Goal: Task Accomplishment & Management: Manage account settings

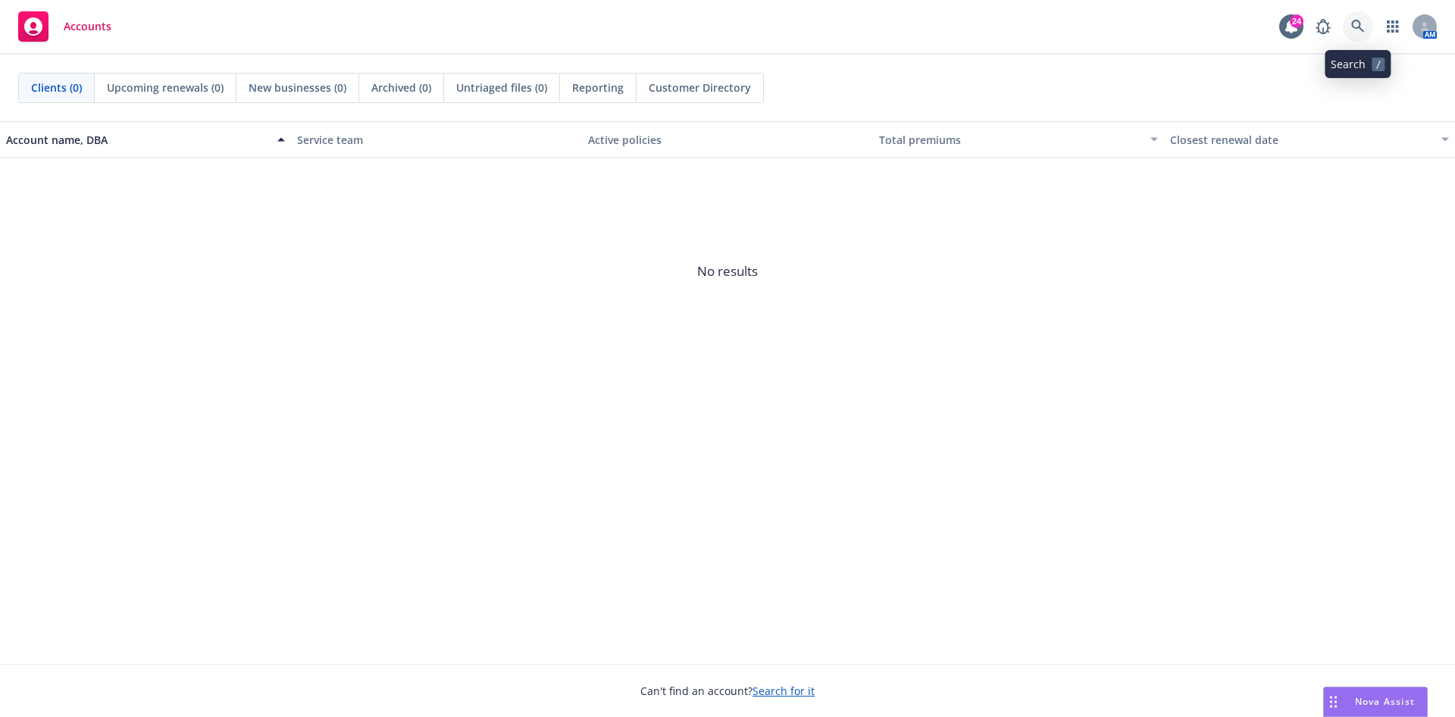
click at [1351, 31] on icon at bounding box center [1358, 27] width 14 height 14
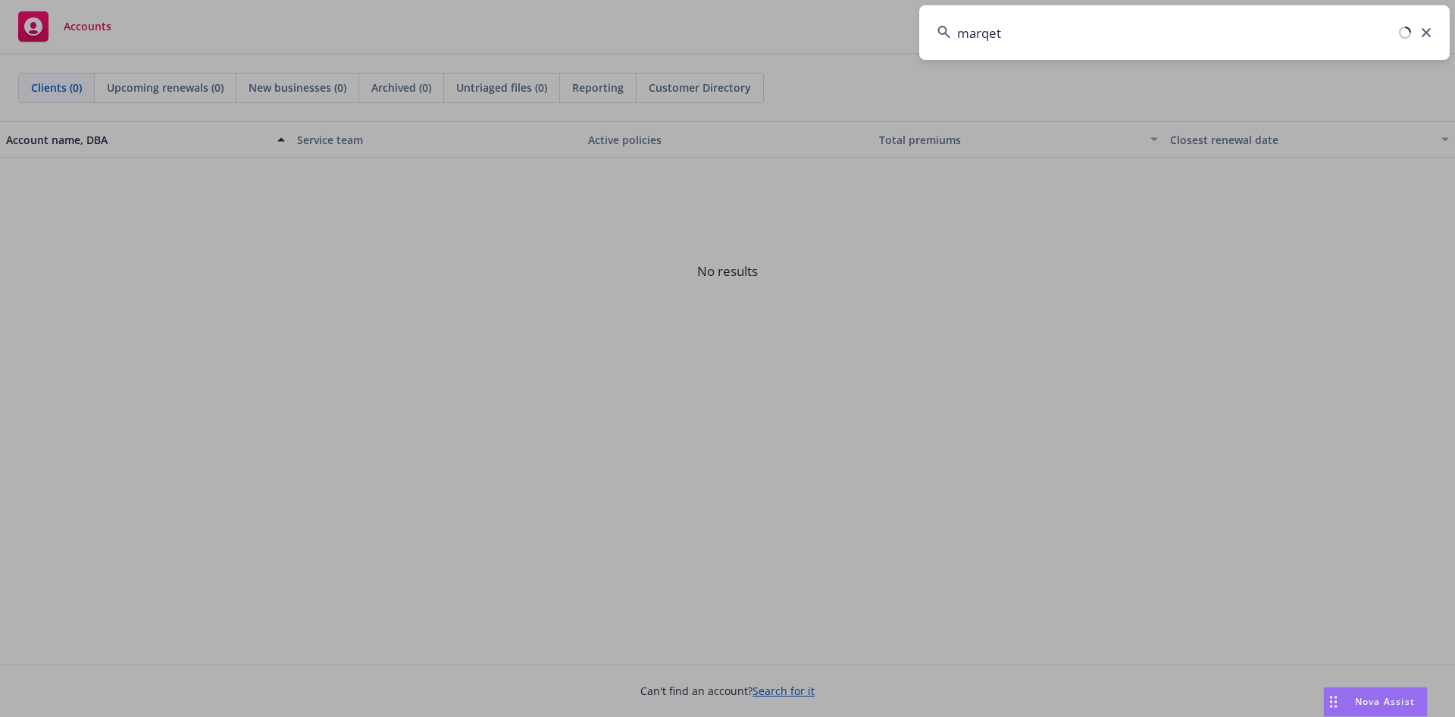
type input "marqet"
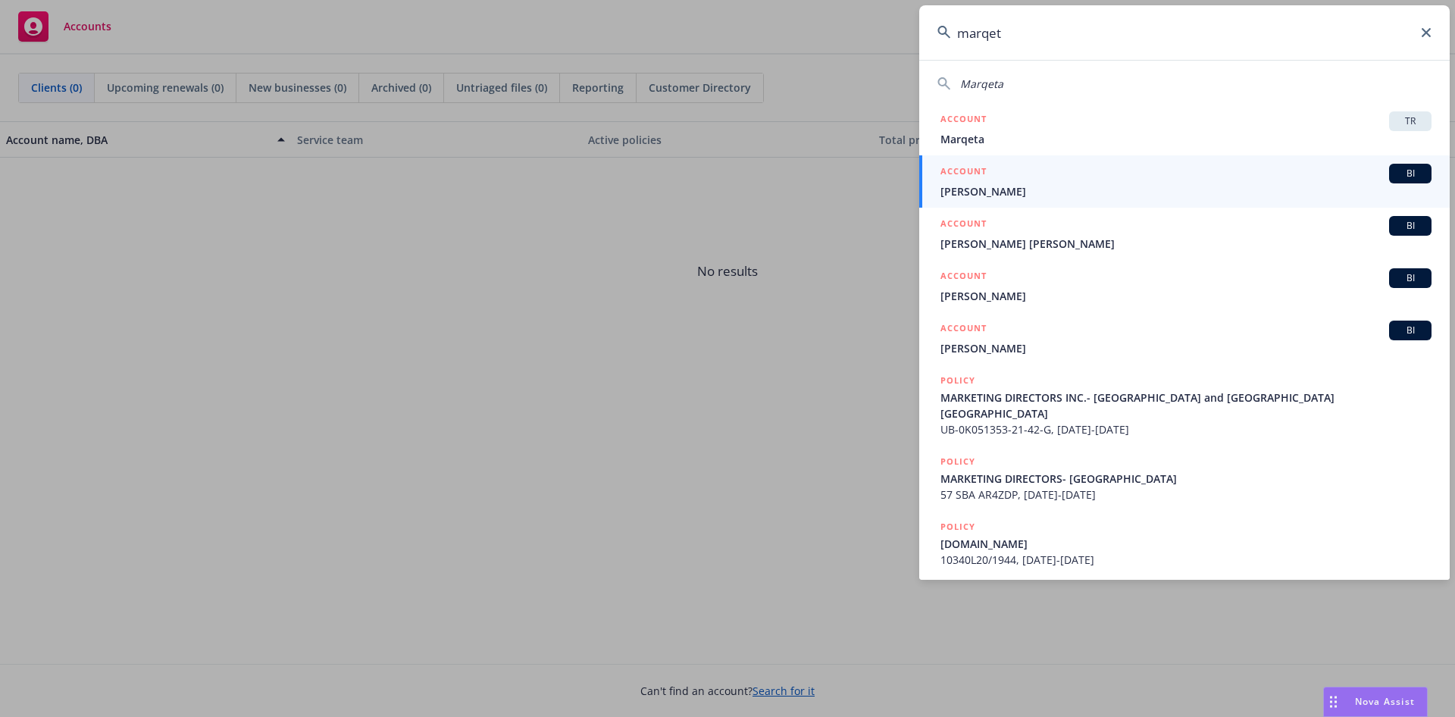
click at [1113, 130] on div "ACCOUNT TR" at bounding box center [1185, 121] width 491 height 20
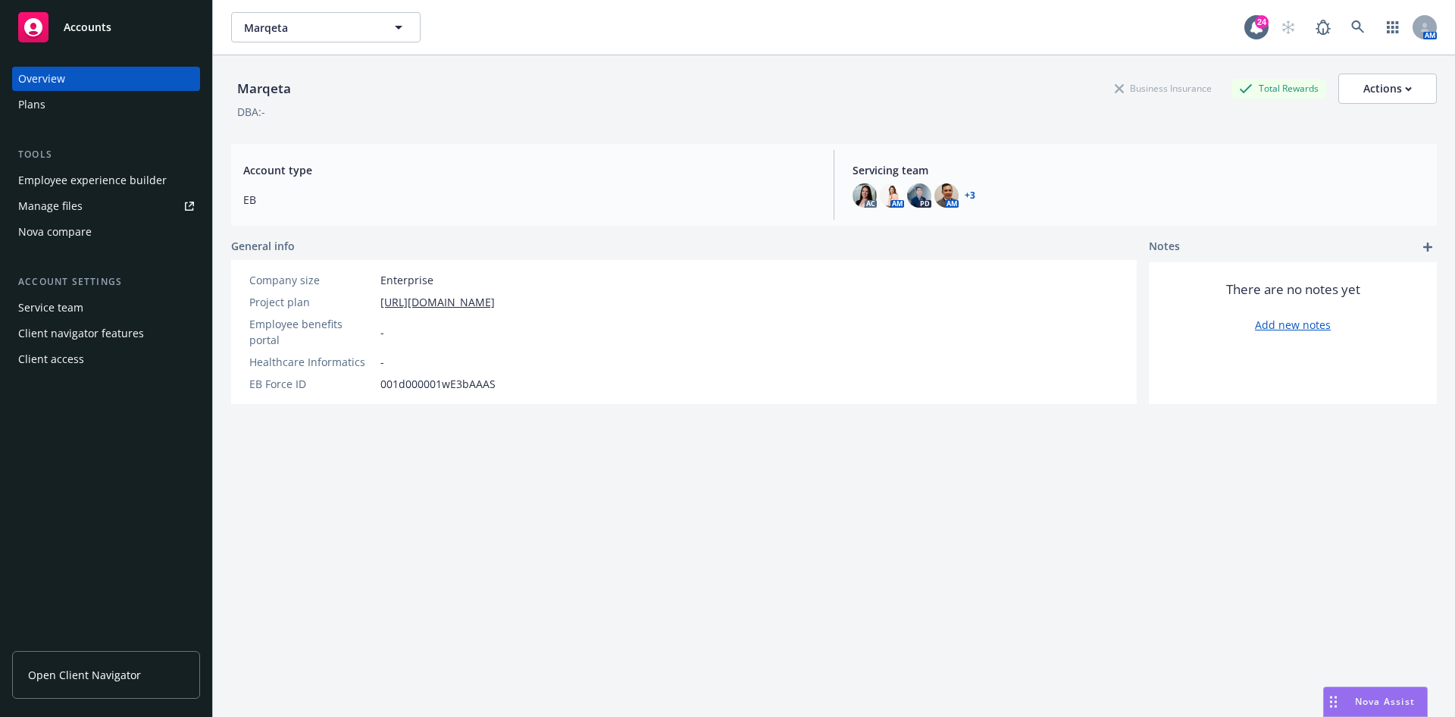
click at [61, 111] on div "Plans" at bounding box center [106, 104] width 176 height 24
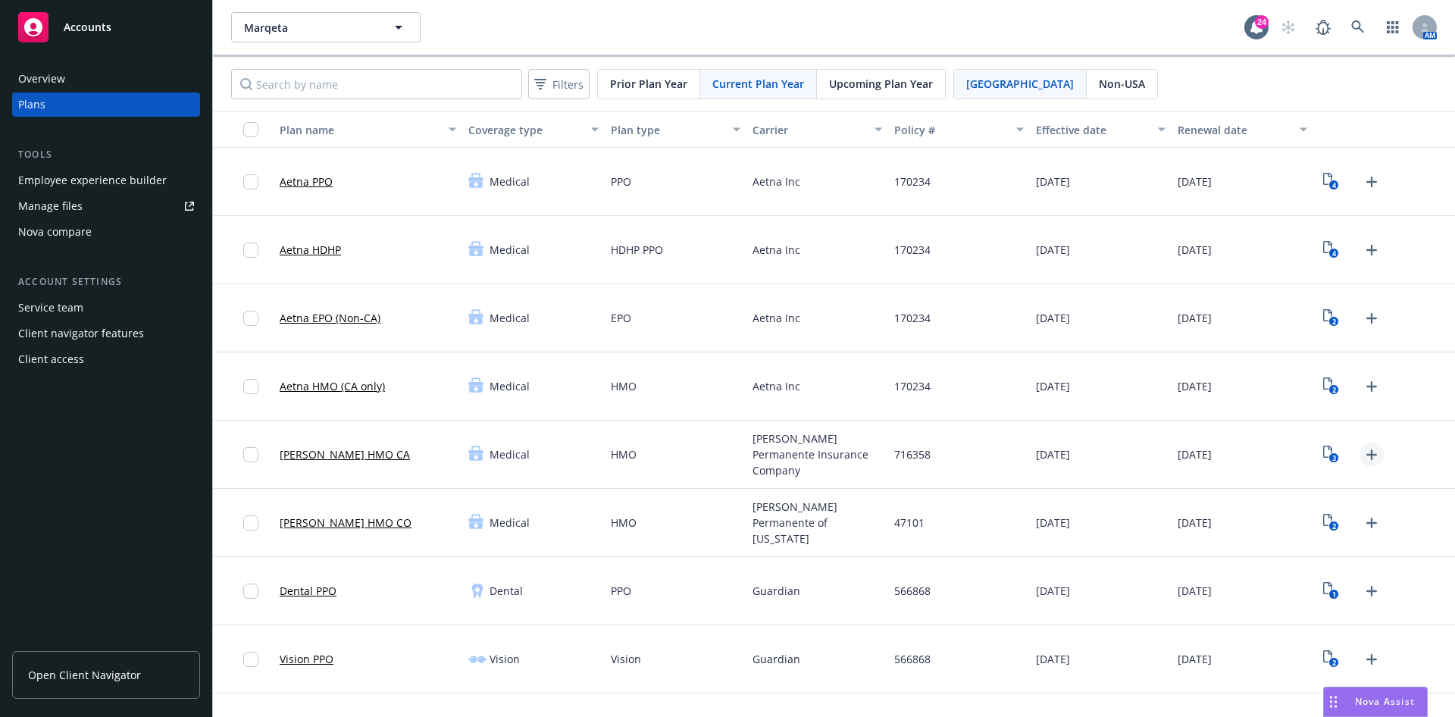
click at [1363, 452] on icon "Upload Plan Documents" at bounding box center [1372, 455] width 18 height 18
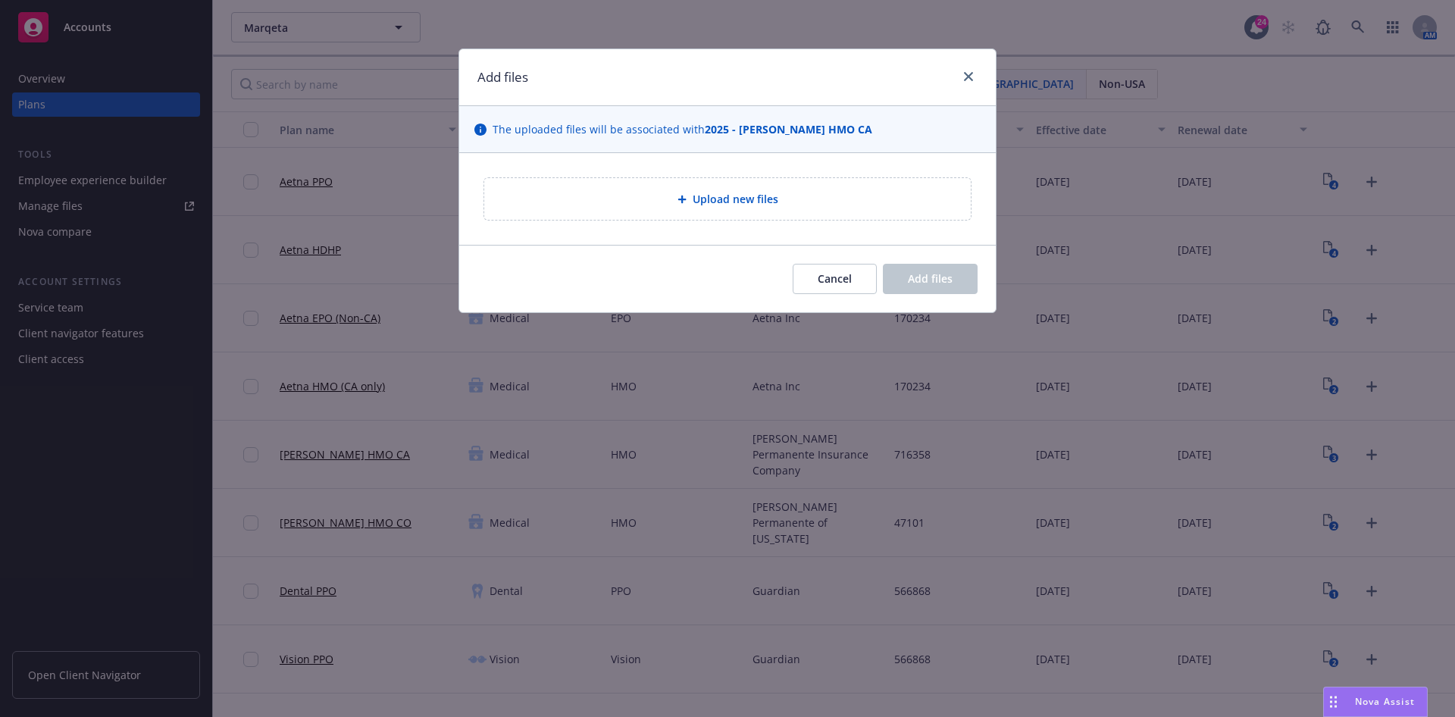
click at [639, 180] on div "Upload new files" at bounding box center [727, 199] width 487 height 42
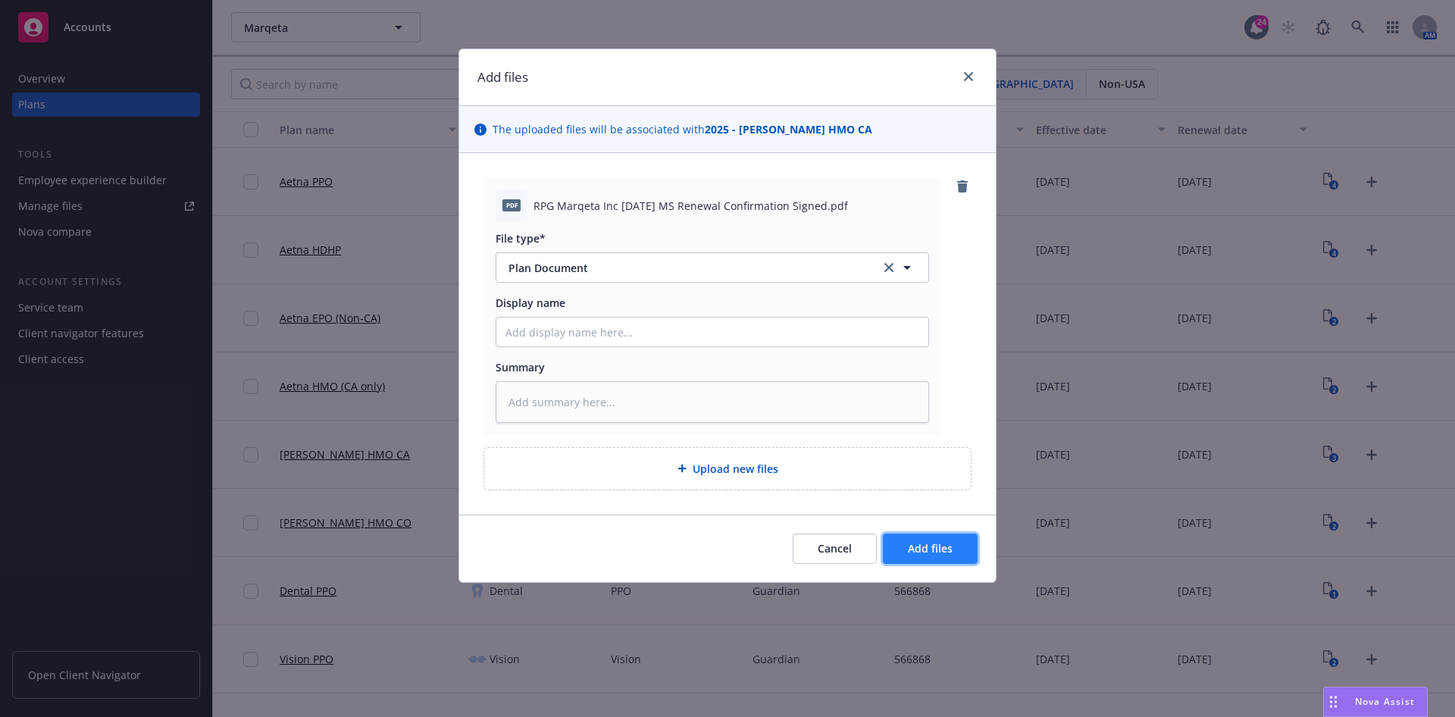
click at [914, 543] on span "Add files" at bounding box center [930, 548] width 45 height 14
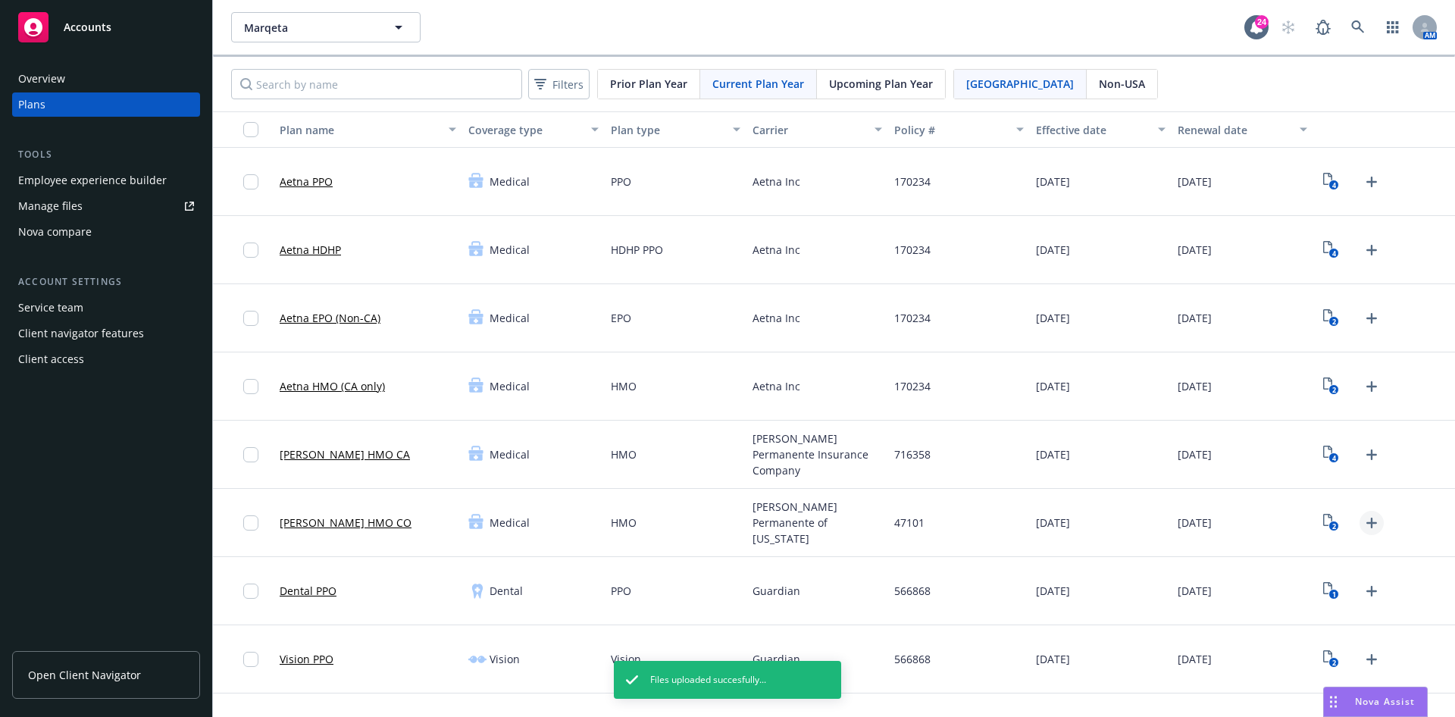
click at [1363, 514] on icon "Upload Plan Documents" at bounding box center [1372, 523] width 18 height 18
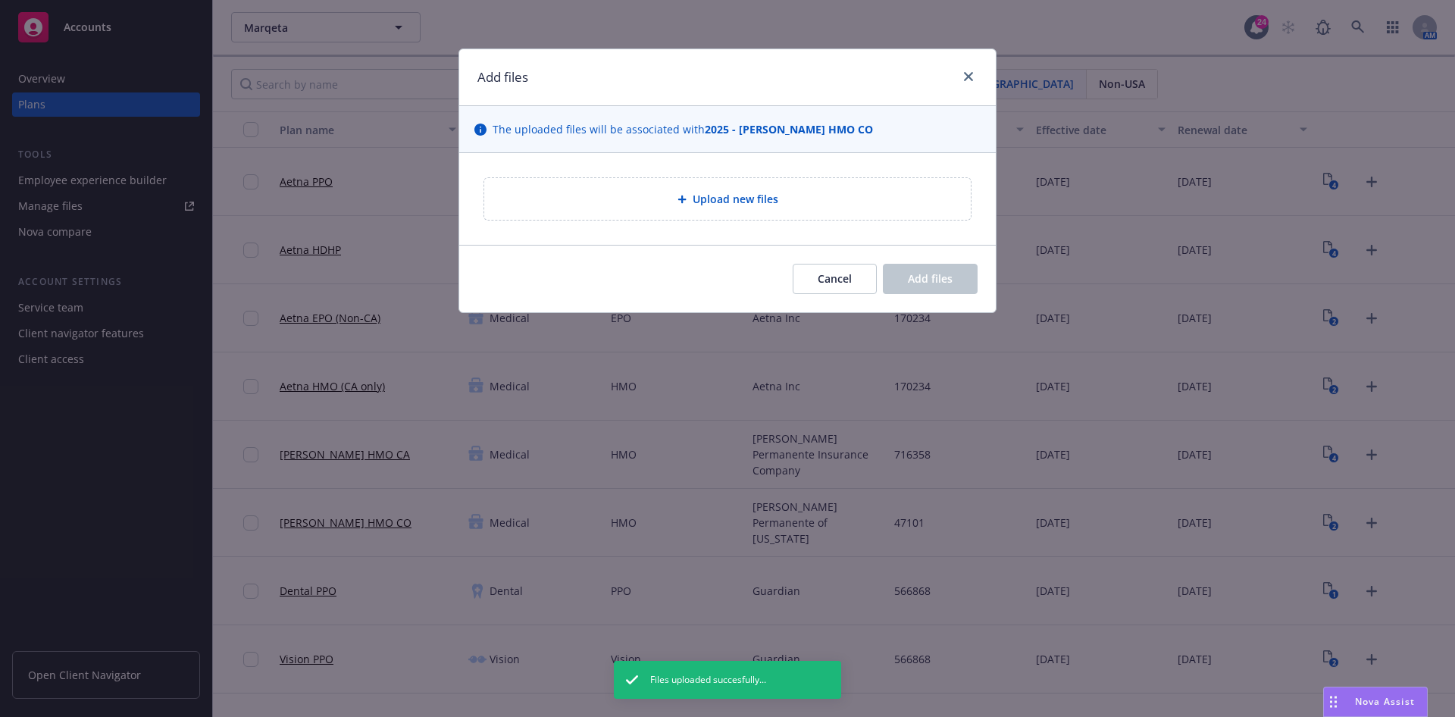
click at [748, 191] on span "Upload new files" at bounding box center [736, 199] width 86 height 16
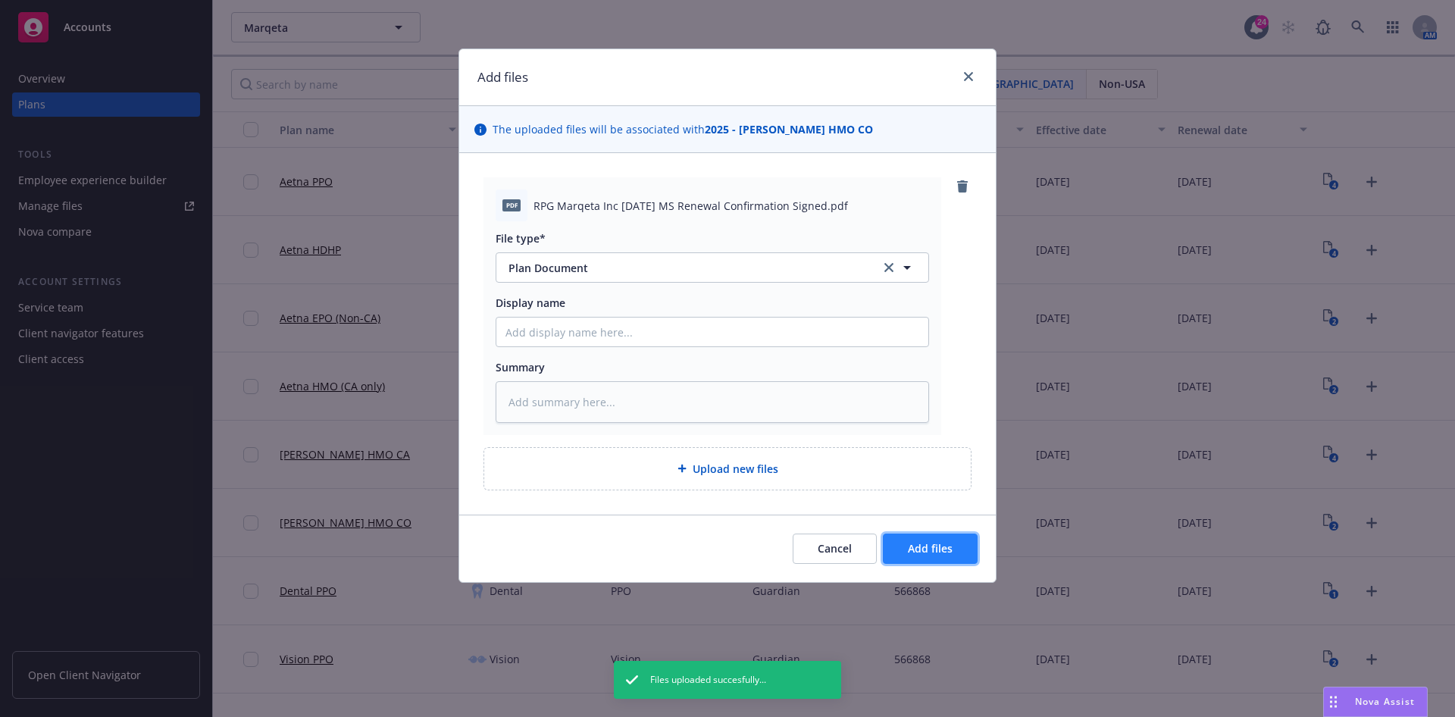
click at [969, 539] on button "Add files" at bounding box center [930, 548] width 95 height 30
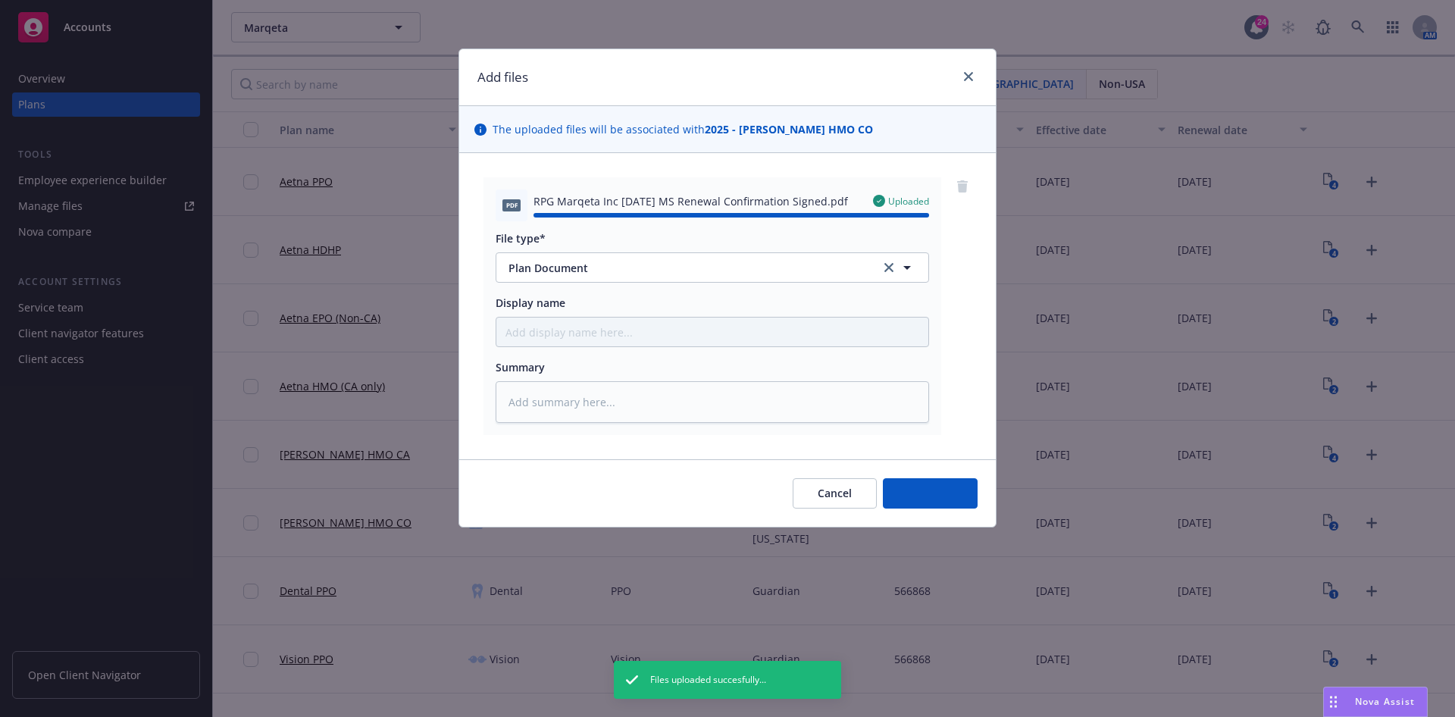
type textarea "x"
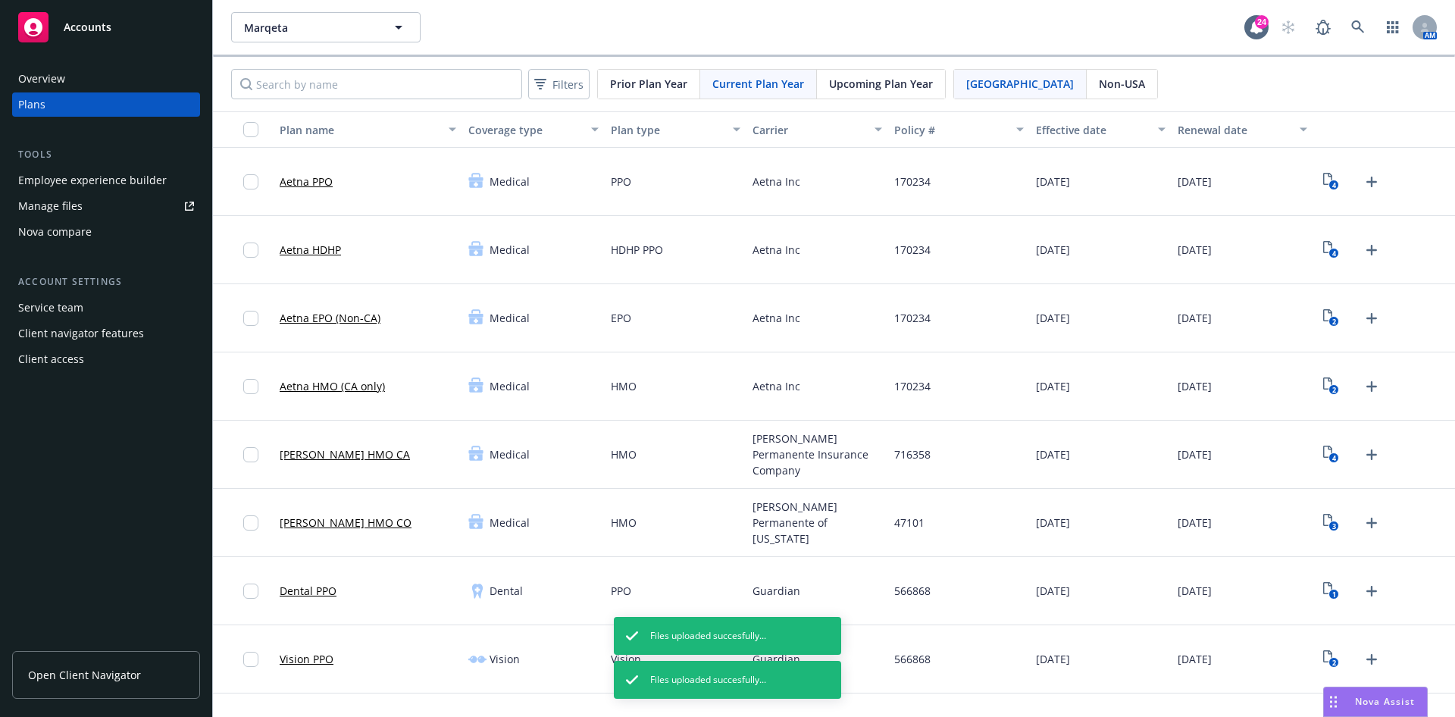
click at [59, 205] on div "Manage files" at bounding box center [50, 206] width 64 height 24
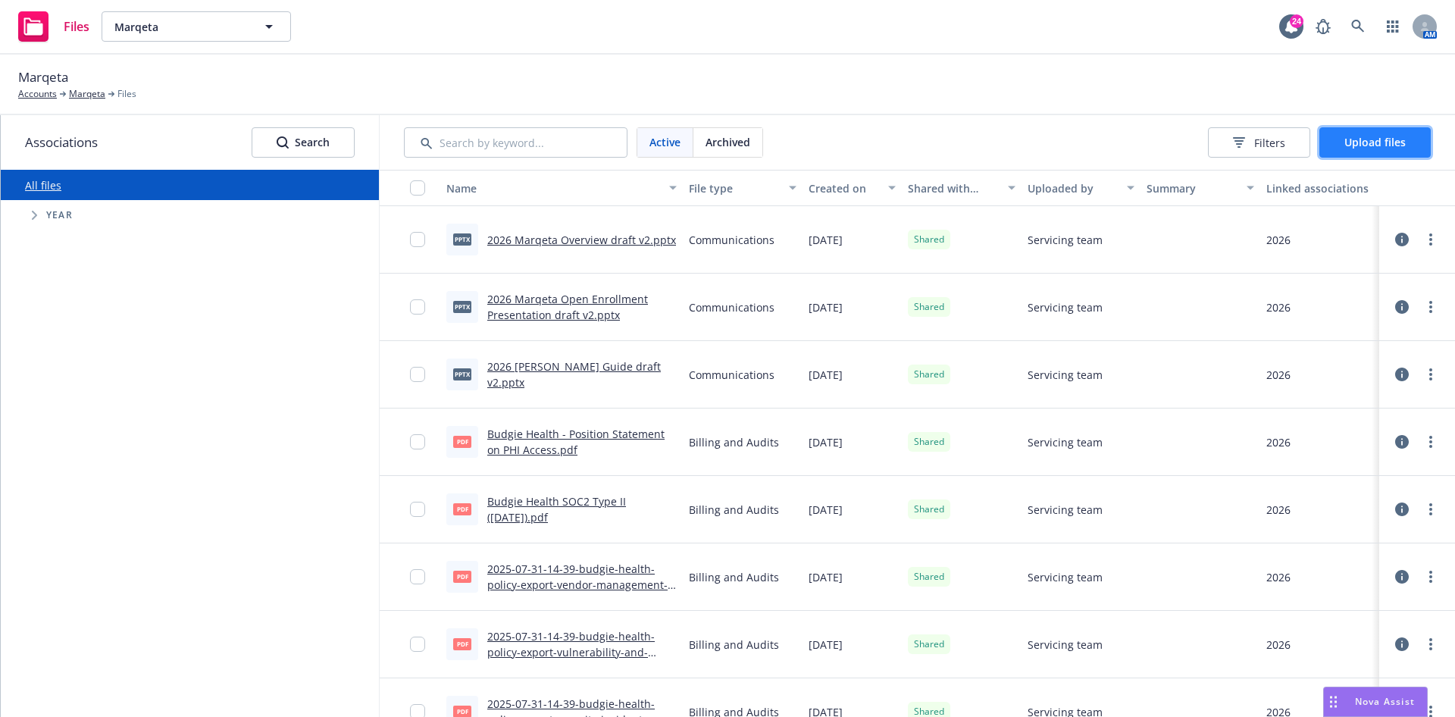
click at [1394, 146] on button "Upload files" at bounding box center [1374, 142] width 111 height 30
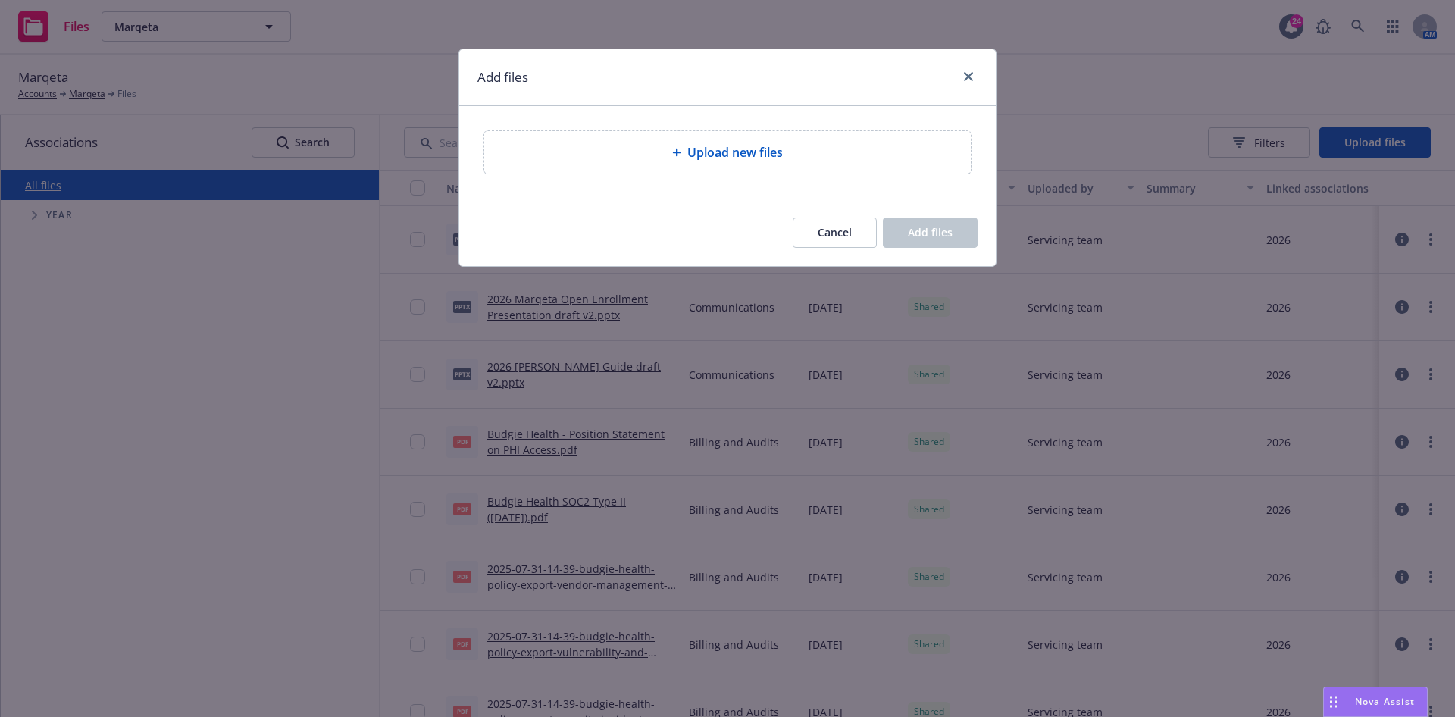
click at [664, 152] on div "Upload new files" at bounding box center [727, 152] width 462 height 18
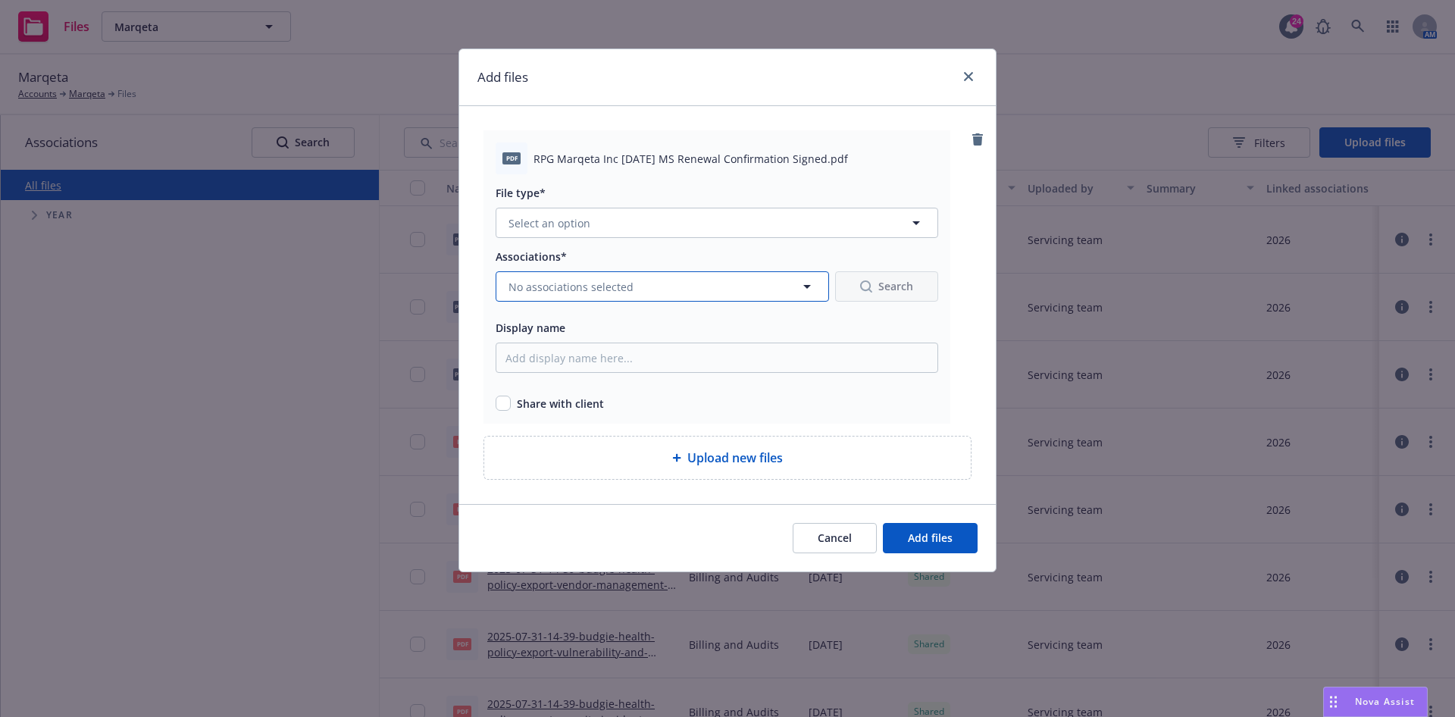
click at [596, 298] on button "No associations selected" at bounding box center [662, 286] width 333 height 30
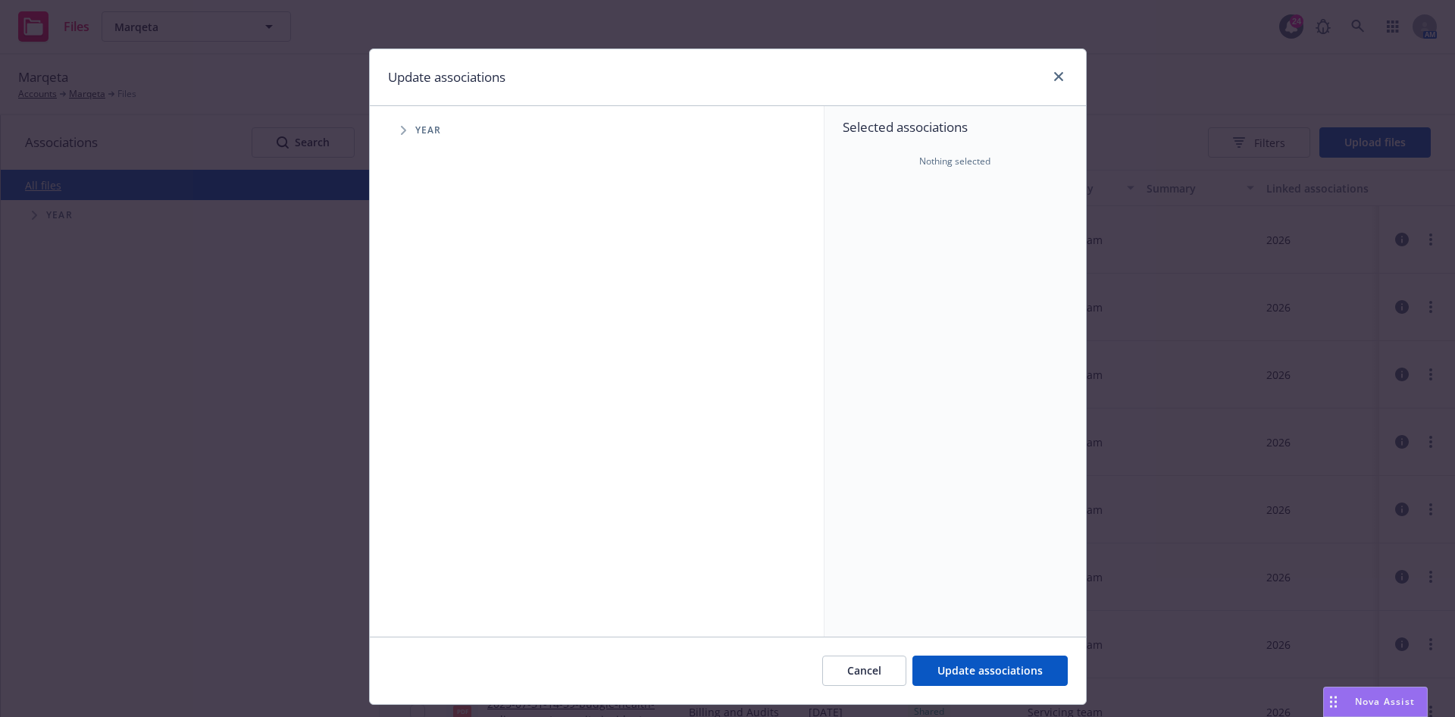
click at [401, 127] on icon "Tree Example" at bounding box center [403, 130] width 5 height 9
click at [423, 379] on span "Tree Example" at bounding box center [422, 373] width 24 height 24
click at [434, 374] on input "Tree Example" at bounding box center [441, 372] width 15 height 15
checkbox input "true"
click at [1030, 676] on span "Update associations" at bounding box center [989, 670] width 105 height 14
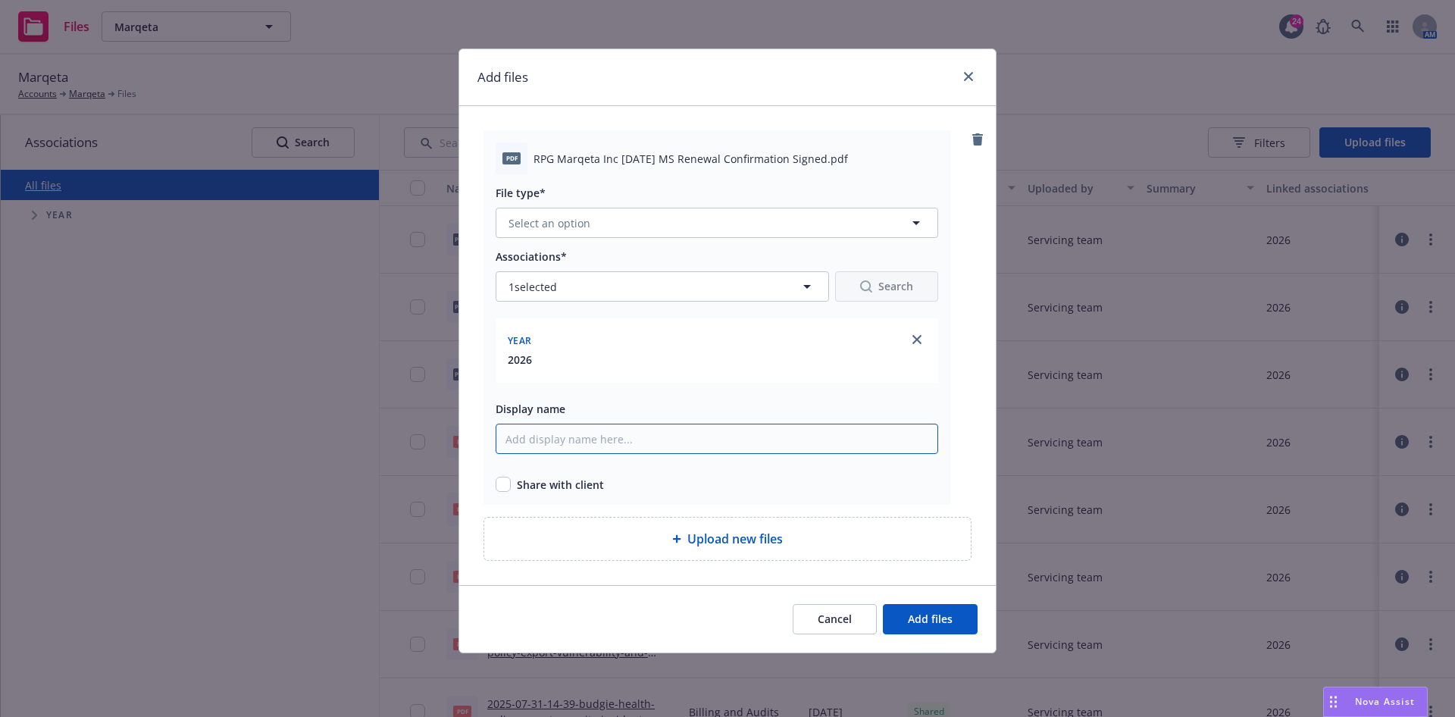
click at [671, 436] on input "Display name" at bounding box center [717, 439] width 443 height 30
click at [586, 218] on span "Select an option" at bounding box center [549, 223] width 82 height 16
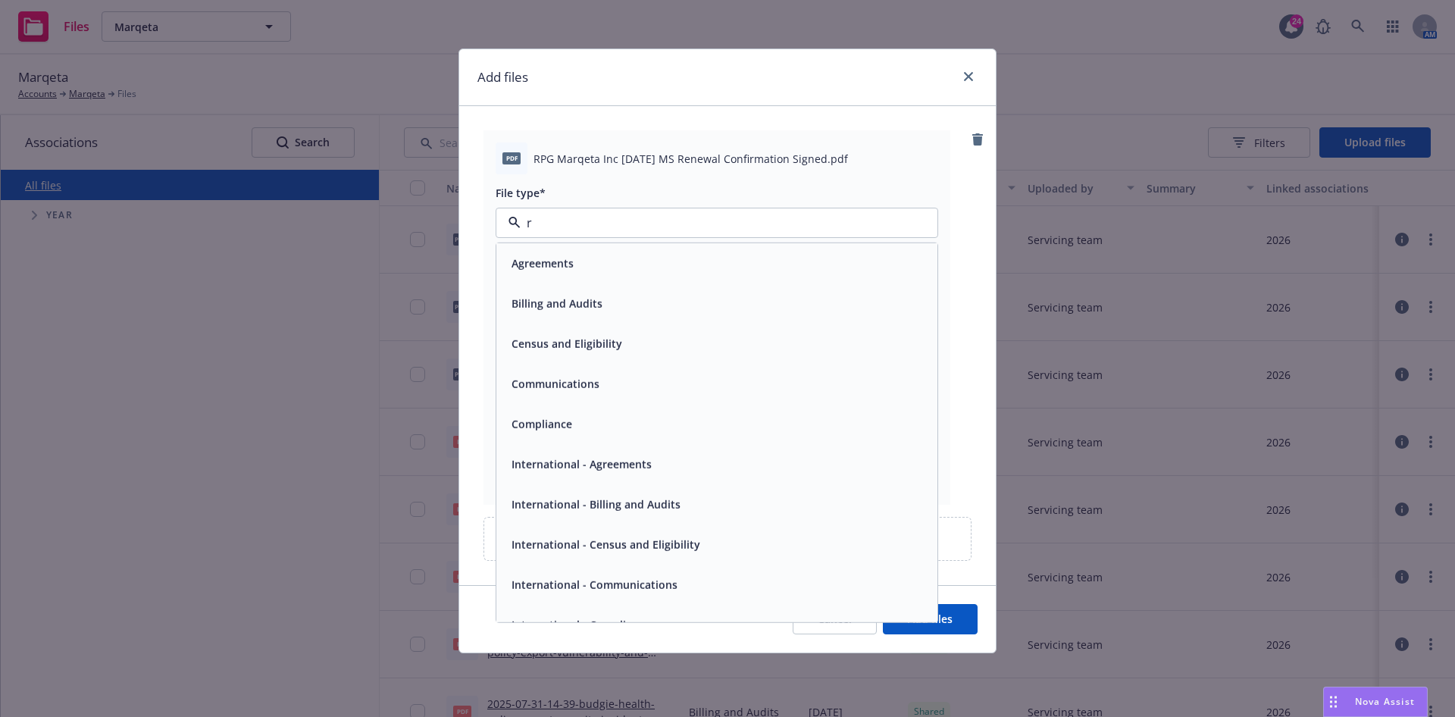
type input "re"
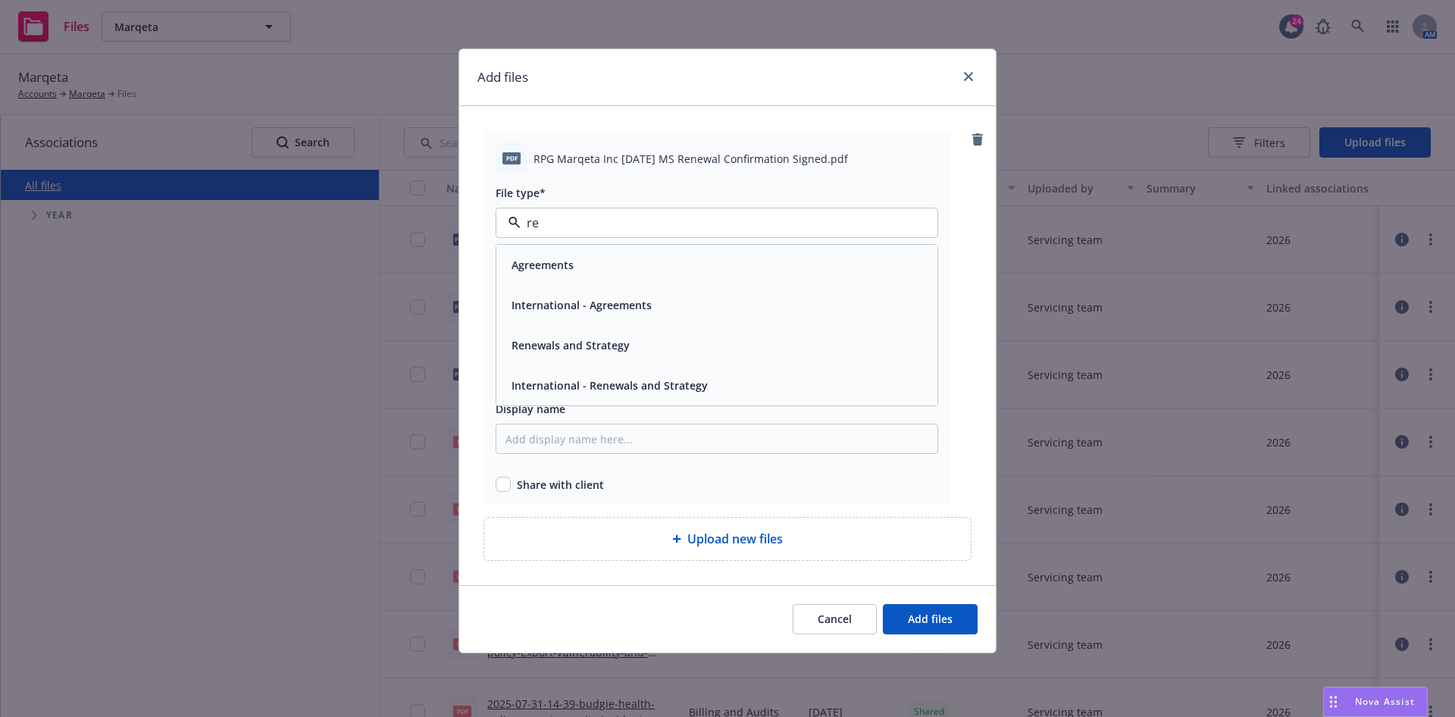
click at [610, 351] on span "Renewals and Strategy" at bounding box center [571, 345] width 118 height 16
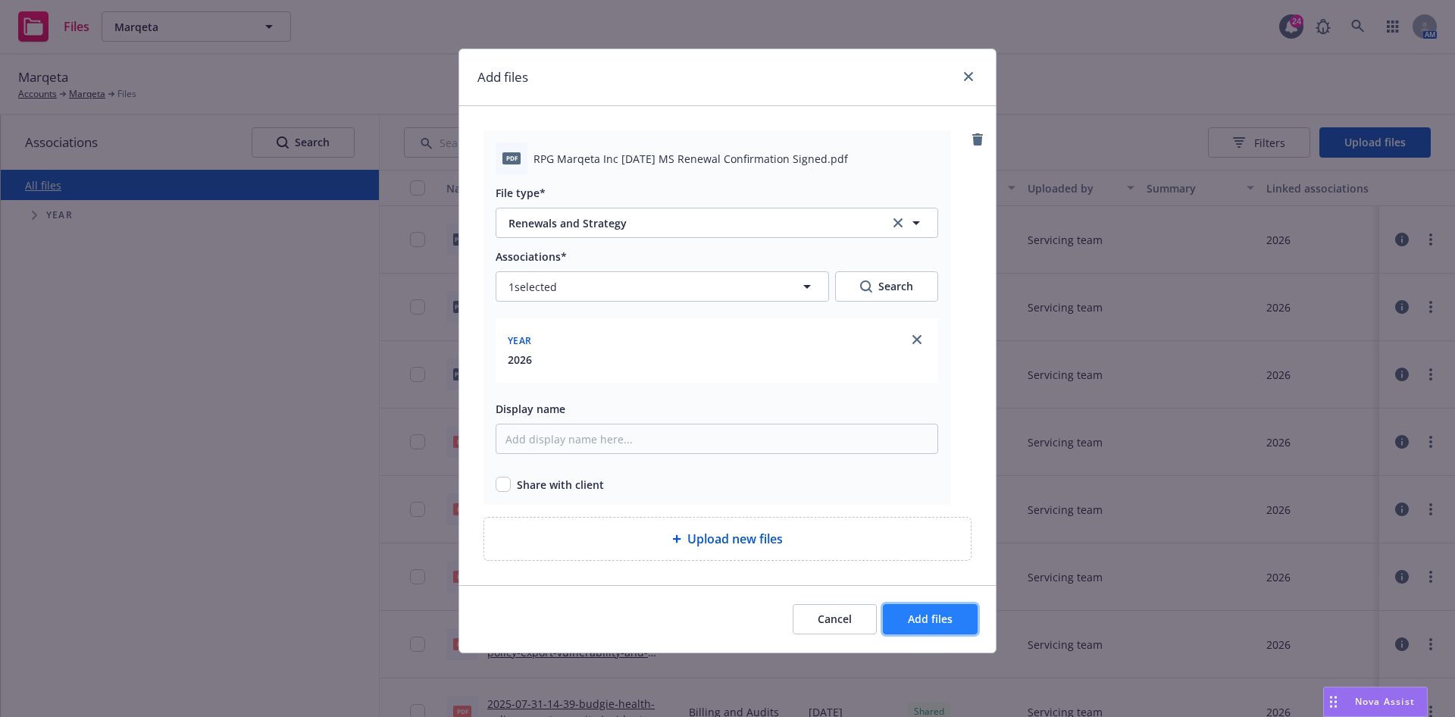
click at [931, 615] on span "Add files" at bounding box center [930, 619] width 45 height 14
